Goal: Find specific page/section: Find specific page/section

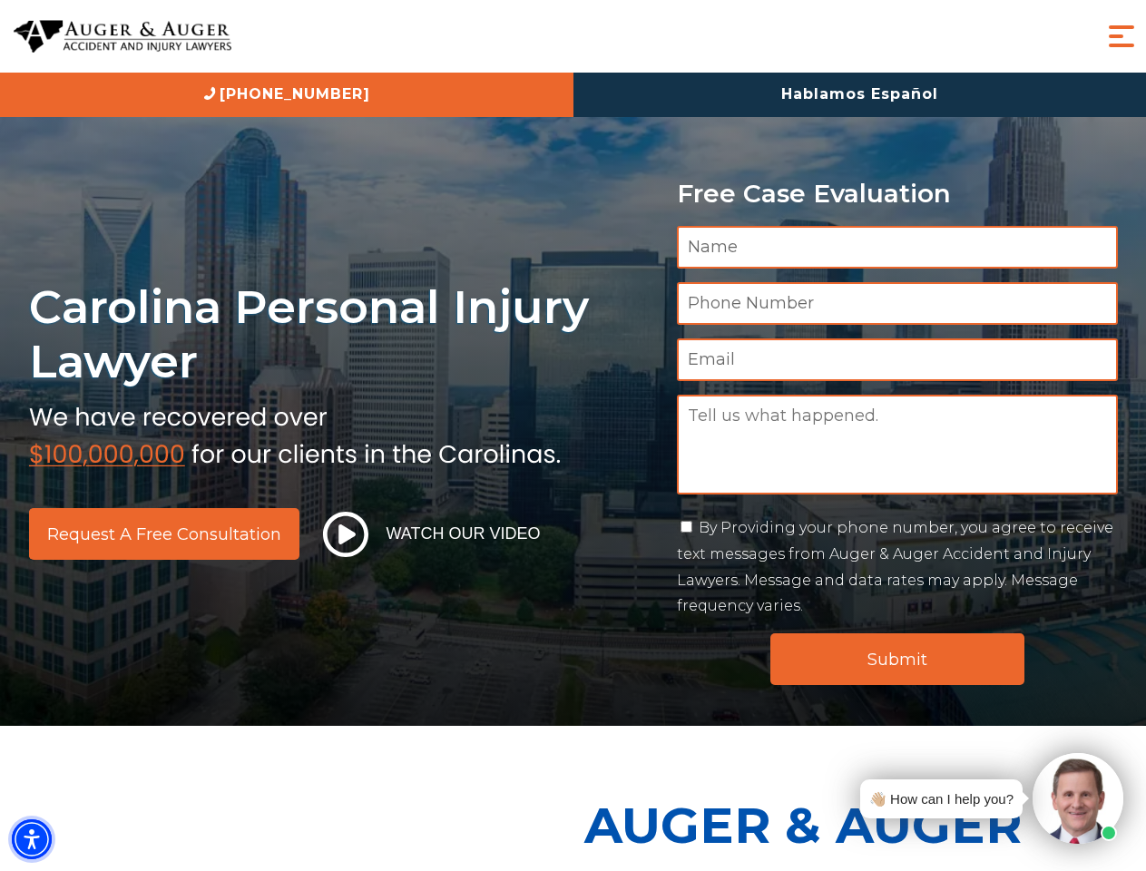
click at [32, 839] on img "Accessibility Menu" at bounding box center [32, 839] width 40 height 40
